Goal: Information Seeking & Learning: Learn about a topic

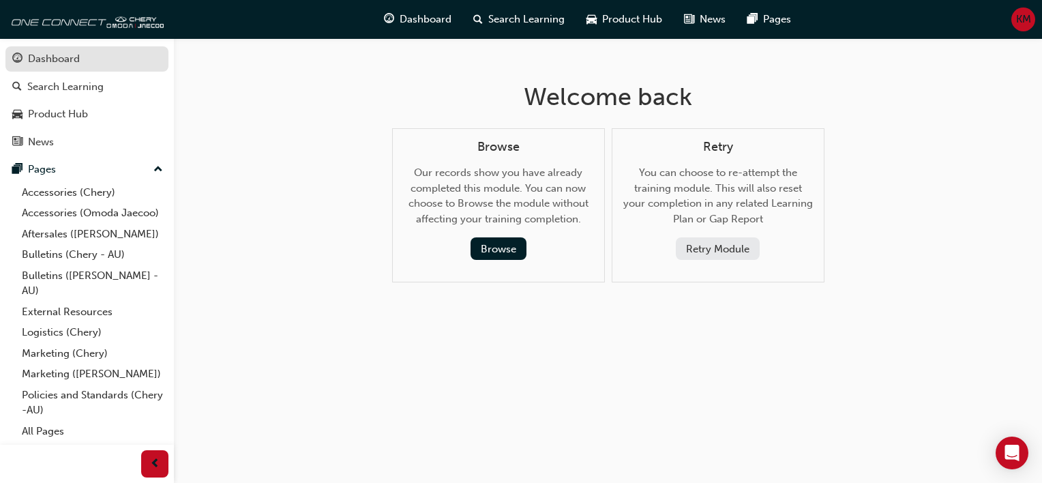
click at [47, 57] on div "Dashboard" at bounding box center [54, 59] width 52 height 16
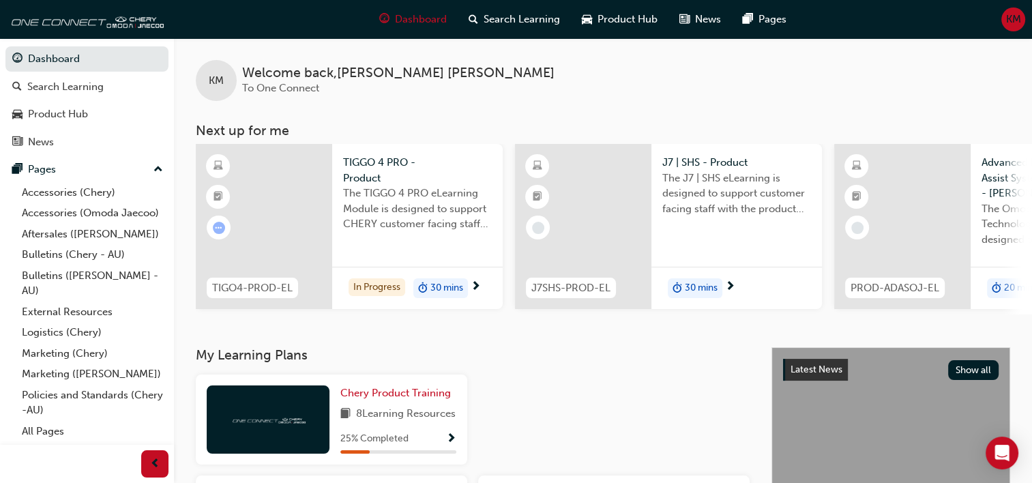
click at [456, 263] on div "TIGGO 4 PRO - Product The TIGGO 4 PRO eLearning Module is designed to support C…" at bounding box center [417, 226] width 170 height 165
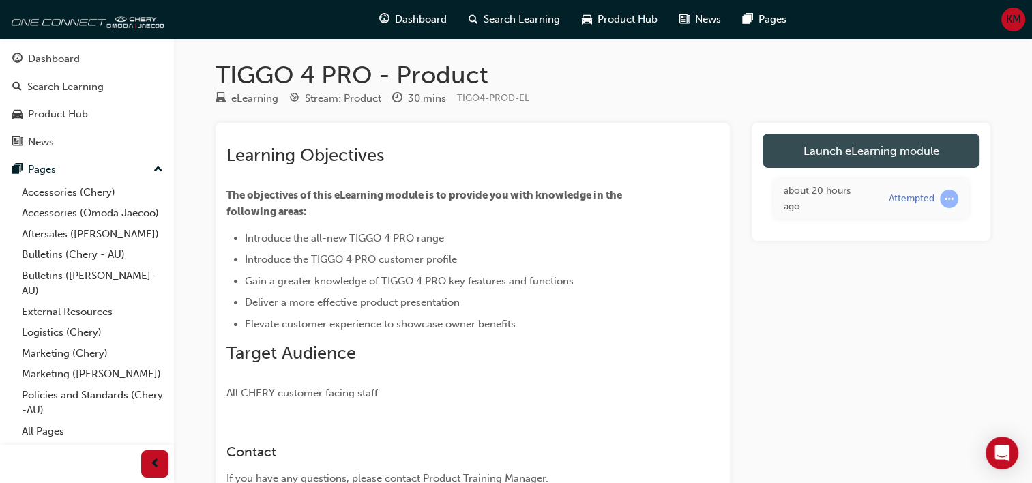
click at [858, 161] on link "Launch eLearning module" at bounding box center [870, 151] width 217 height 34
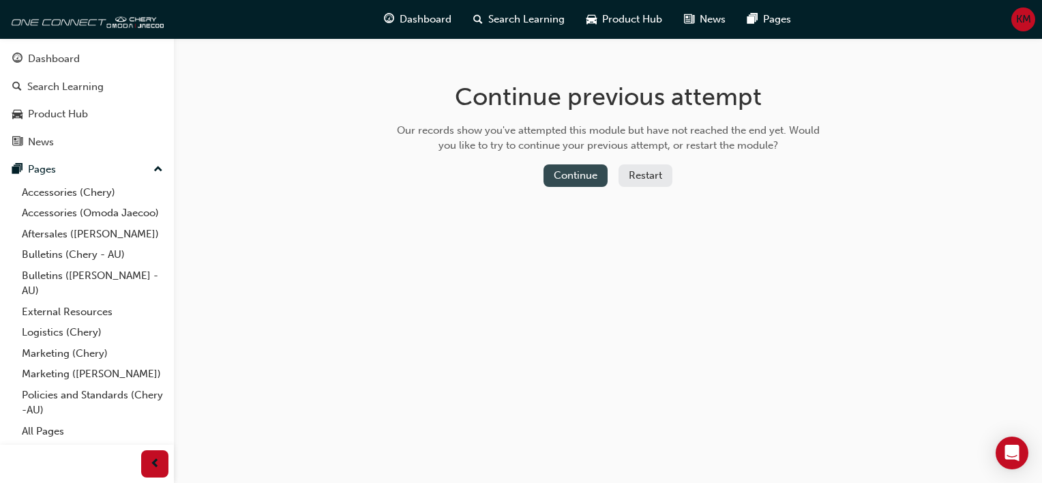
click at [593, 178] on button "Continue" at bounding box center [576, 175] width 64 height 23
